Goal: Task Accomplishment & Management: Manage account settings

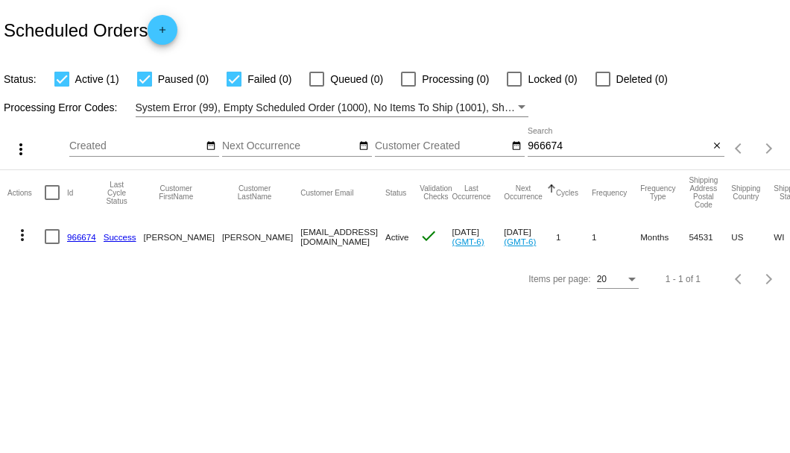
click at [76, 236] on link "966674" at bounding box center [81, 237] width 29 height 10
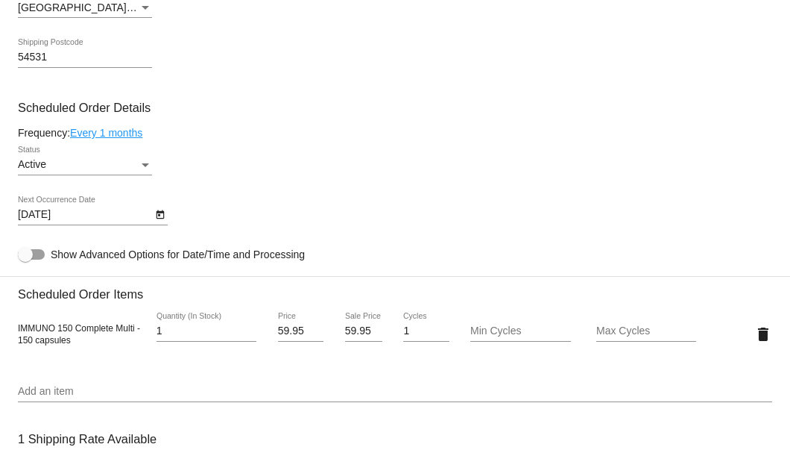
scroll to position [944, 0]
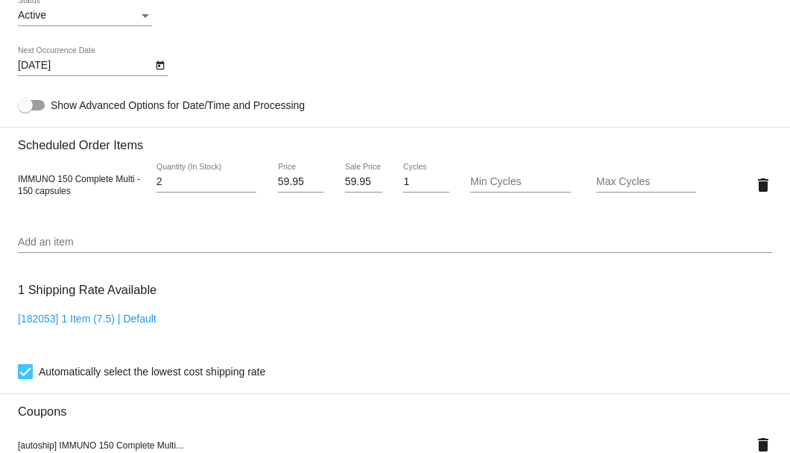
type input "2"
click at [248, 177] on input "2" at bounding box center [207, 182] width 100 height 12
drag, startPoint x: 342, startPoint y: 183, endPoint x: 365, endPoint y: 186, distance: 23.3
click at [365, 186] on input "59.95" at bounding box center [363, 182] width 37 height 12
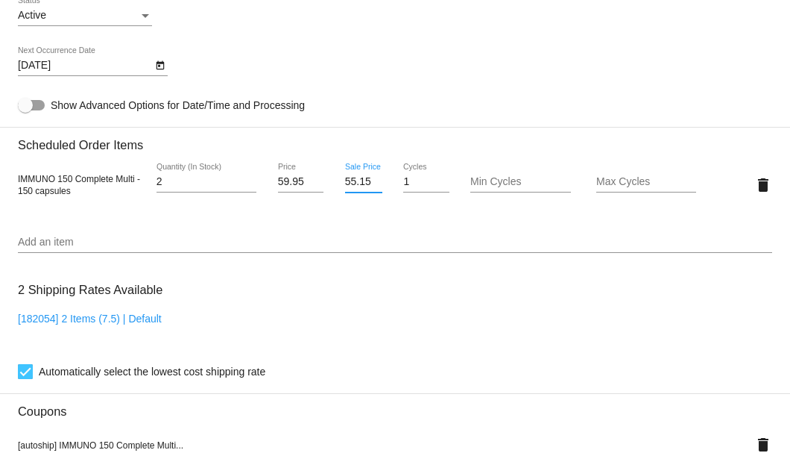
scroll to position [0, 0]
type input "55.15"
click at [418, 309] on mat-card "Customer 6152582: [PERSON_NAME] [EMAIL_ADDRESS][DOMAIN_NAME] Customer Shipping …" at bounding box center [395, 174] width 790 height 1543
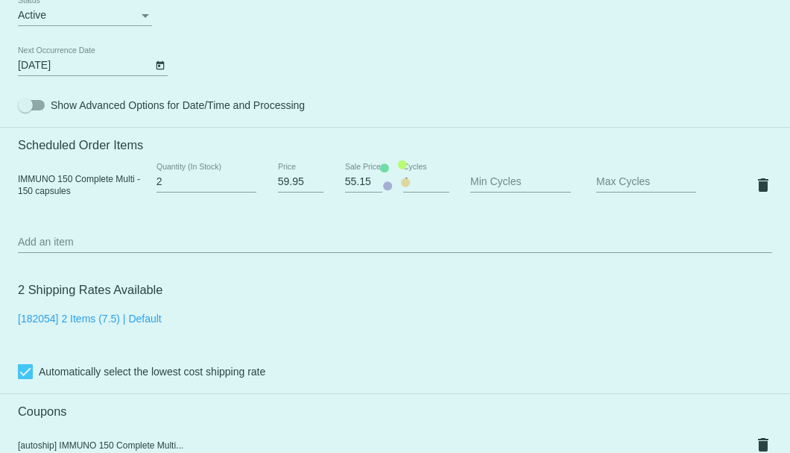
scroll to position [1093, 0]
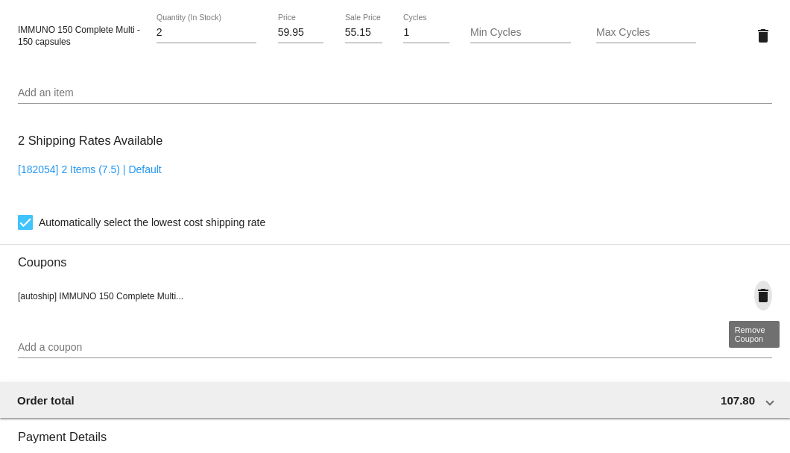
click at [755, 297] on mat-icon "delete" at bounding box center [764, 295] width 18 height 18
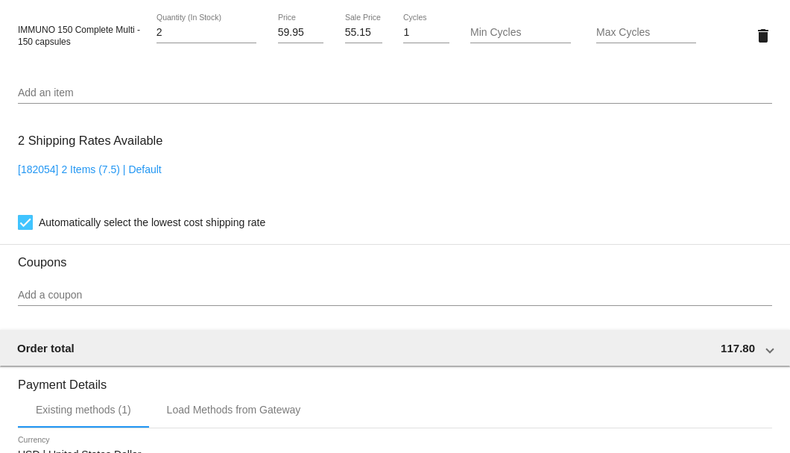
click at [102, 287] on div "Add a coupon" at bounding box center [395, 291] width 755 height 29
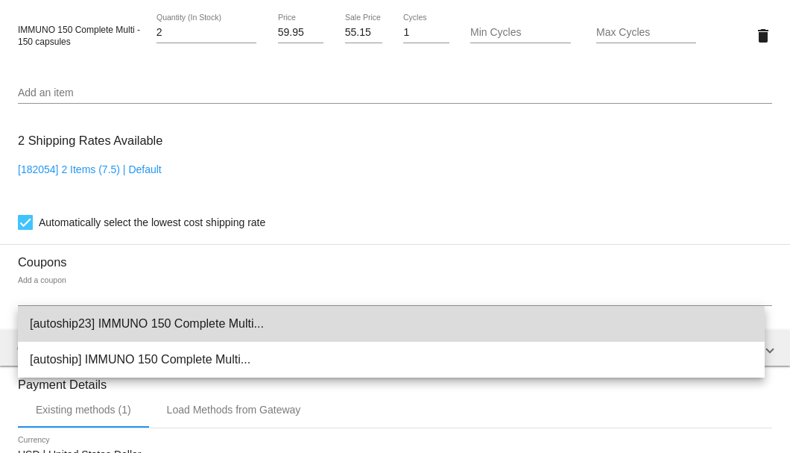
click at [117, 325] on span "[autoship23] IMMUNO 150 Complete Multi..." at bounding box center [391, 324] width 723 height 36
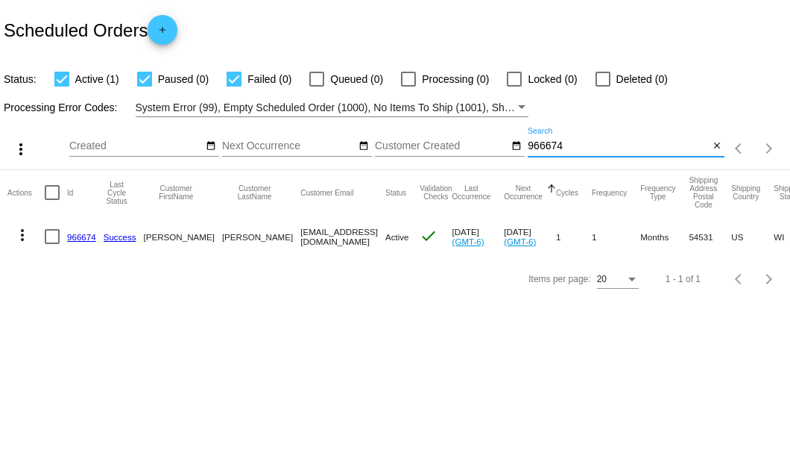
click at [547, 151] on input "966674" at bounding box center [618, 146] width 181 height 12
type input "942038"
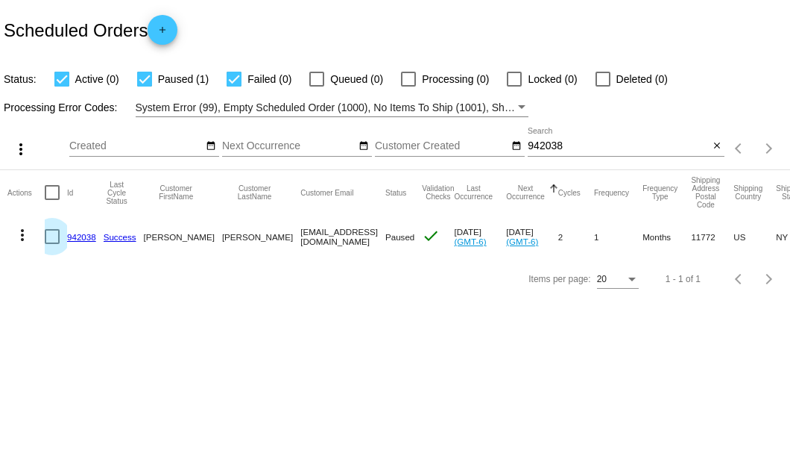
click at [56, 241] on div at bounding box center [52, 236] width 15 height 15
click at [52, 244] on input "checkbox" at bounding box center [51, 244] width 1 height 1
checkbox input "true"
click at [24, 233] on mat-icon "more_vert" at bounding box center [22, 235] width 18 height 18
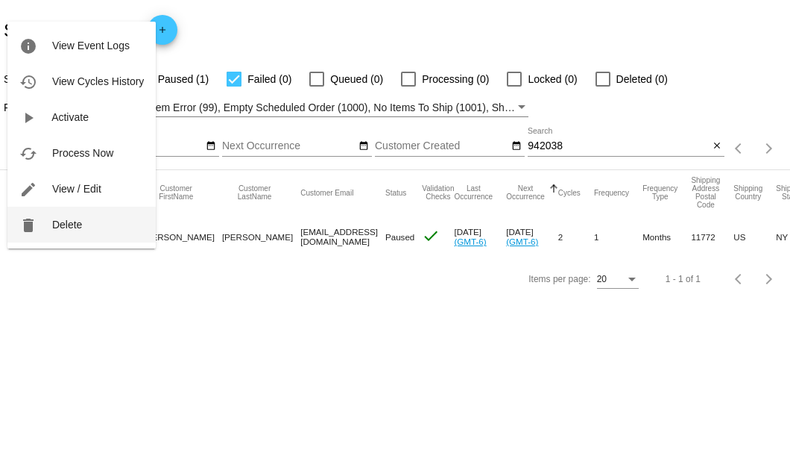
click at [70, 230] on button "delete Delete" at bounding box center [81, 225] width 148 height 36
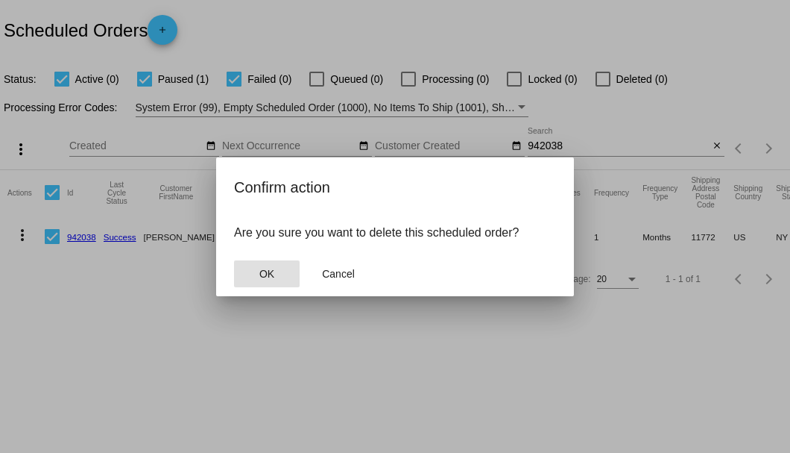
click at [273, 274] on span "OK" at bounding box center [266, 274] width 15 height 12
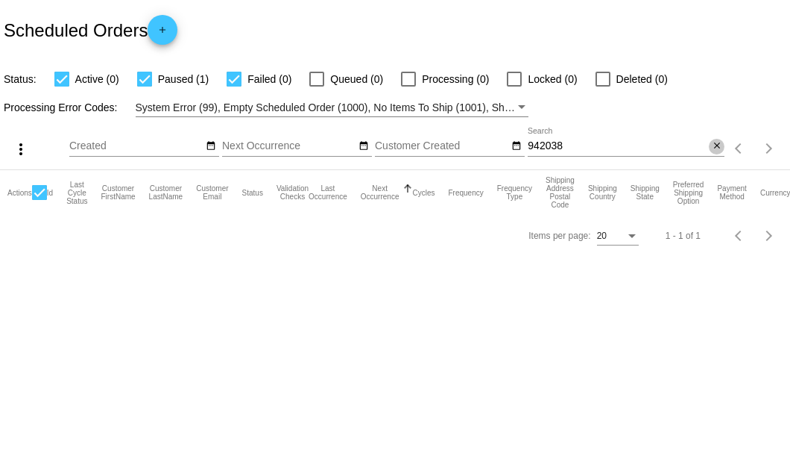
click at [717, 147] on mat-icon "close" at bounding box center [717, 146] width 10 height 12
